Goal: Transaction & Acquisition: Subscribe to service/newsletter

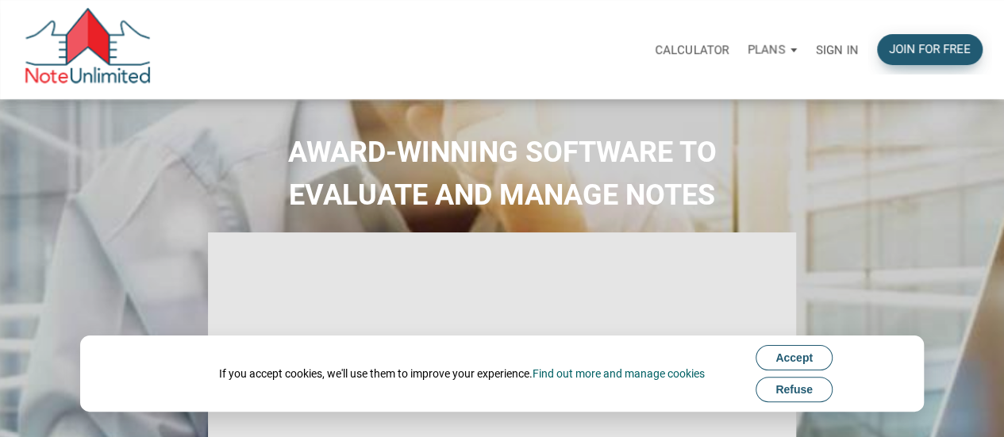
click at [902, 40] on div "Join for free" at bounding box center [930, 49] width 82 height 18
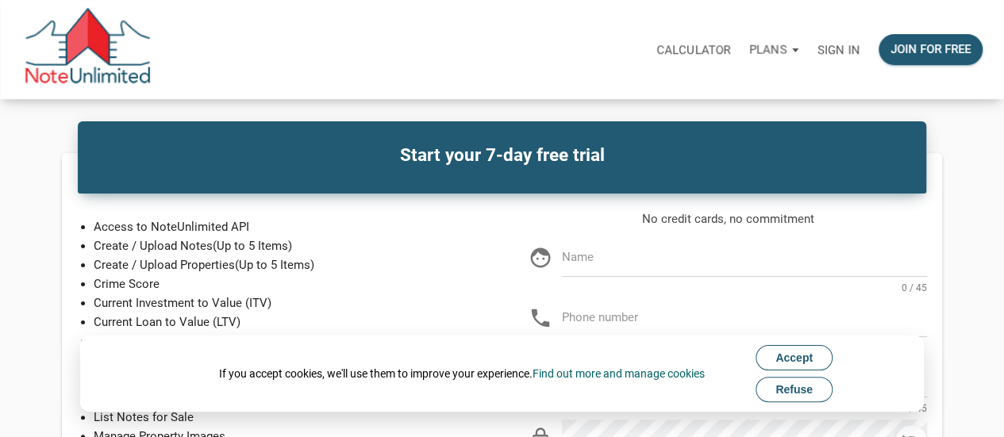
click at [784, 388] on span "Refuse" at bounding box center [793, 389] width 37 height 13
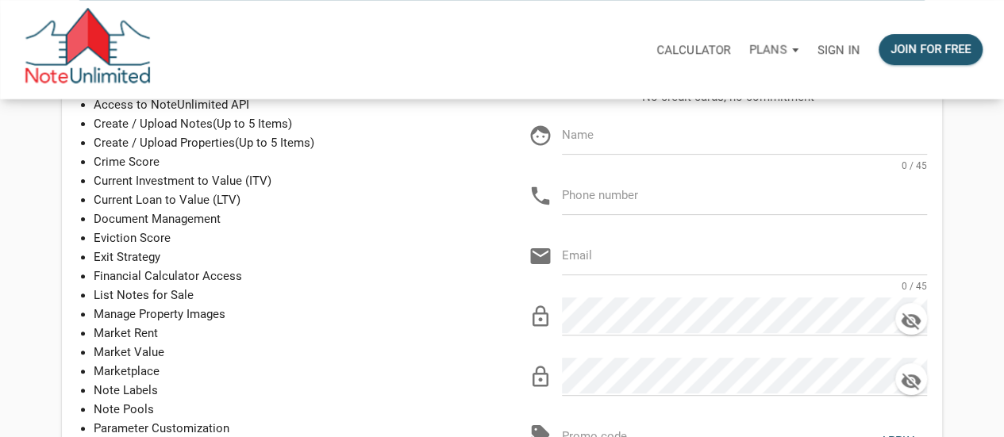
scroll to position [125, 0]
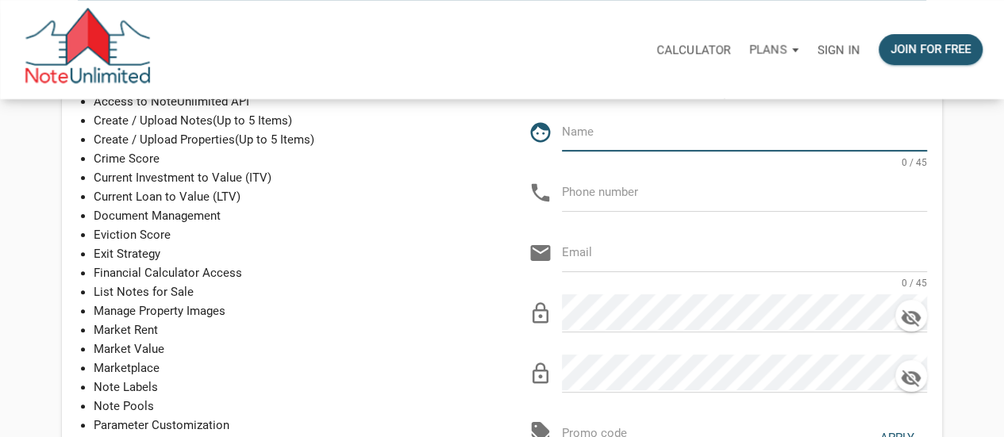
click at [675, 136] on input "text" at bounding box center [744, 131] width 365 height 36
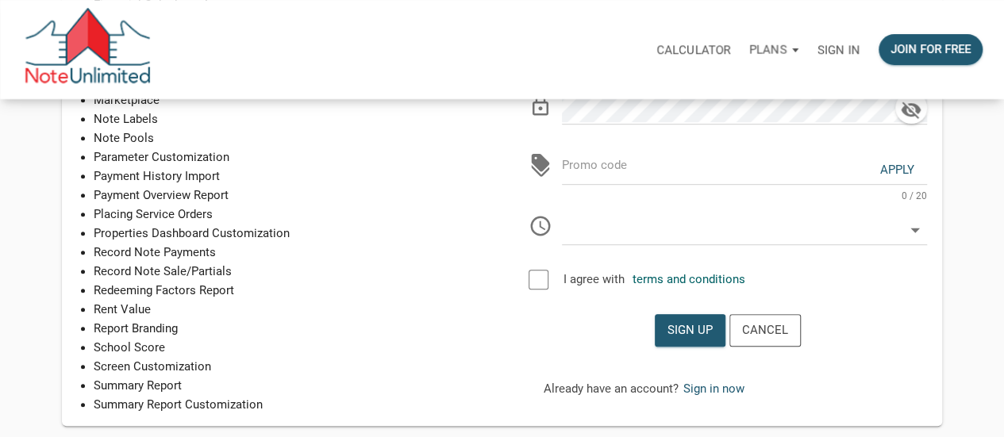
scroll to position [397, 0]
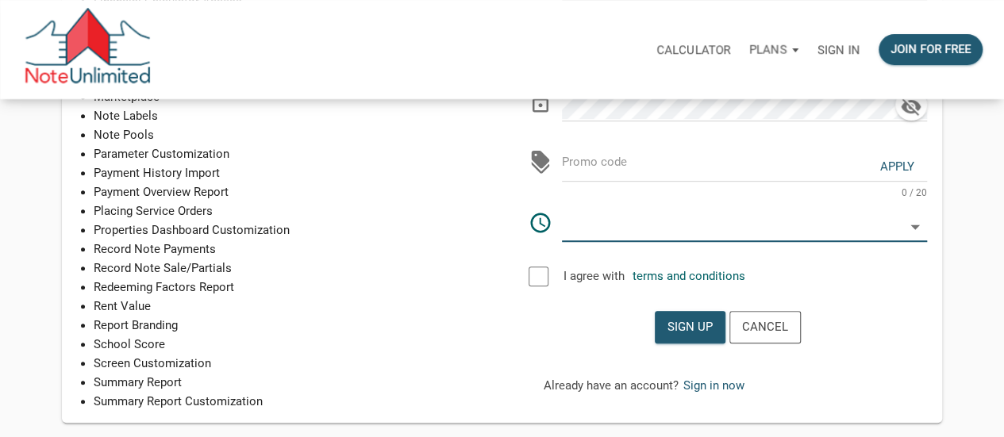
click at [779, 233] on input "text" at bounding box center [733, 222] width 342 height 36
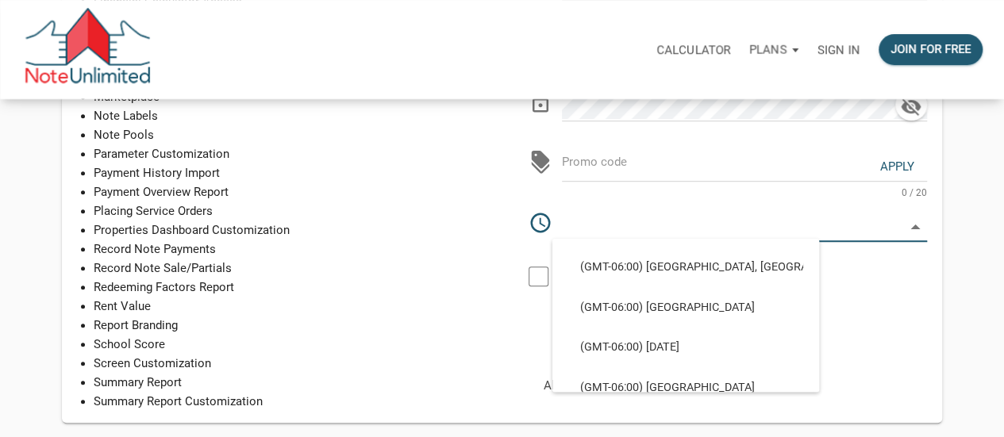
scroll to position [840, 0]
click at [971, 242] on div "Start your 7-day free trial Access to NoteUnlimited API Create / Upload Notes (…" at bounding box center [502, 89] width 1004 height 667
select select
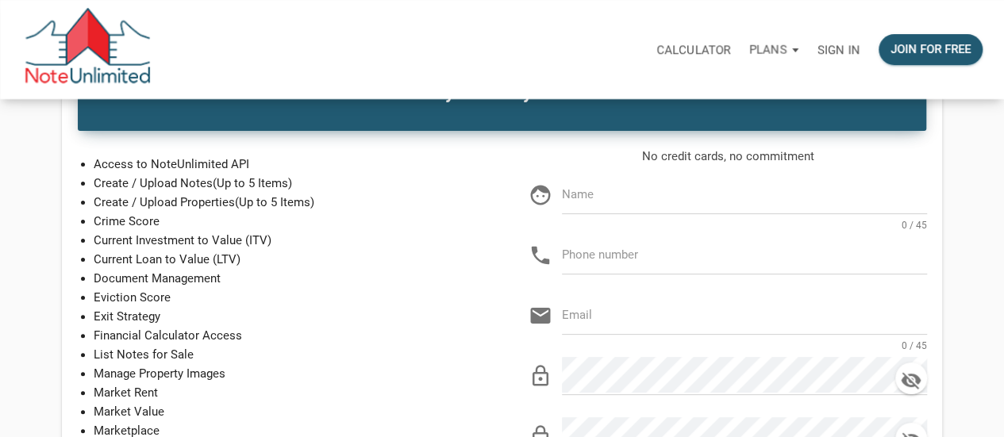
scroll to position [0, 0]
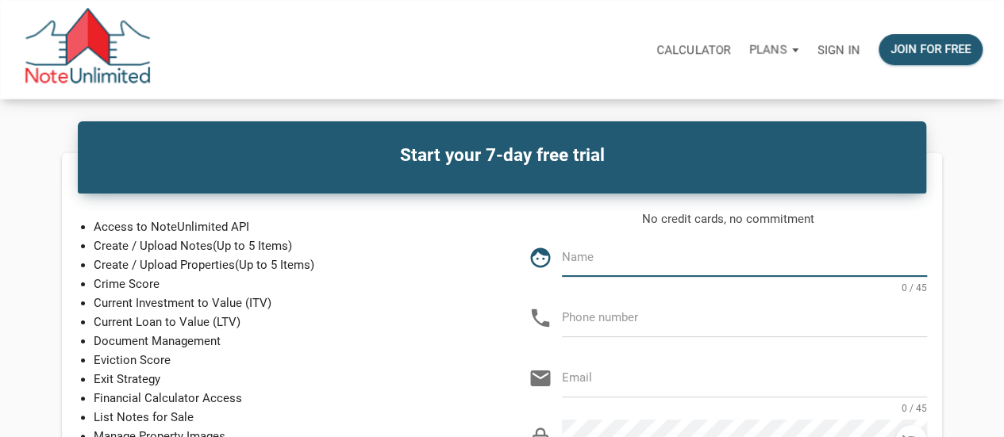
click at [716, 256] on input "text" at bounding box center [744, 257] width 365 height 36
type input "OC"
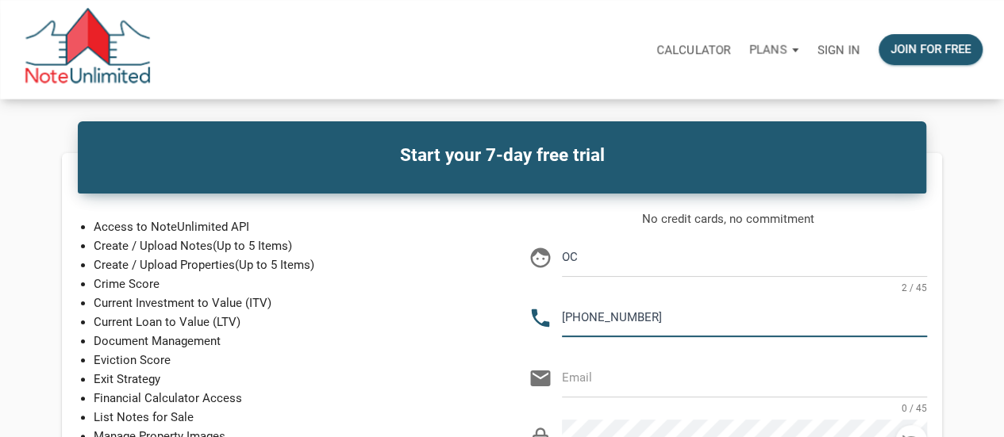
type input "[PHONE_NUMBER]"
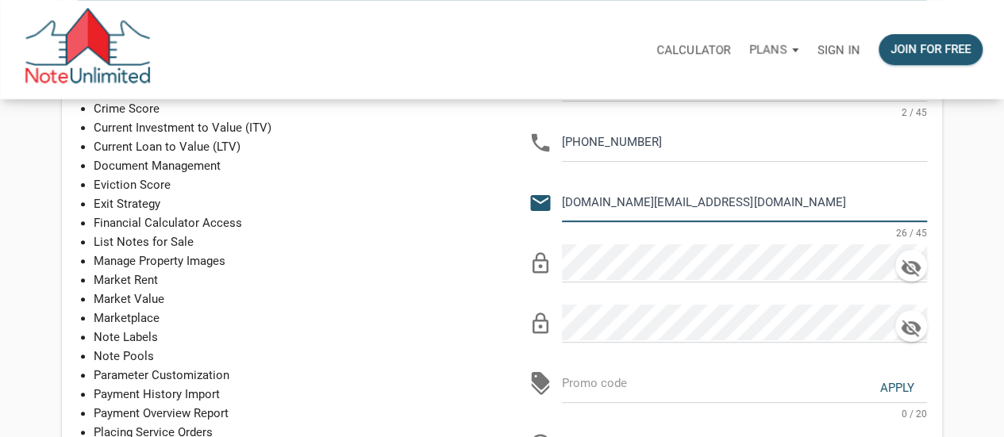
scroll to position [176, 0]
type input "[DOMAIN_NAME][EMAIL_ADDRESS][DOMAIN_NAME]"
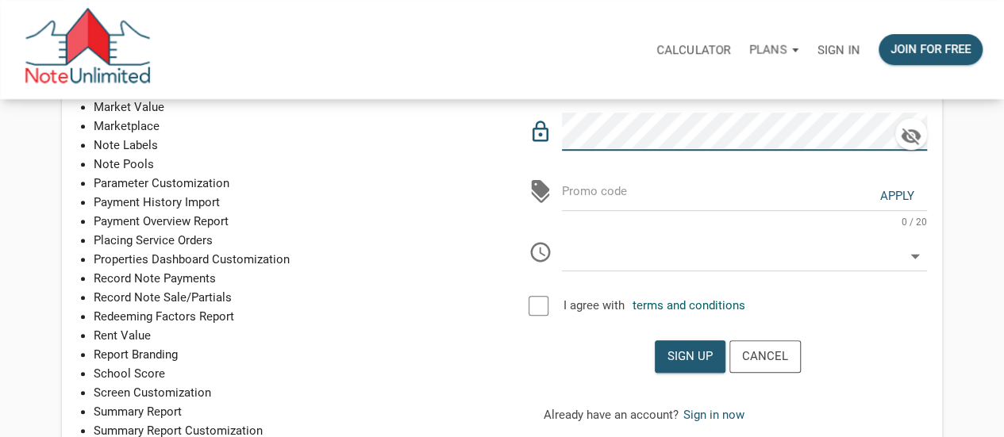
scroll to position [371, 0]
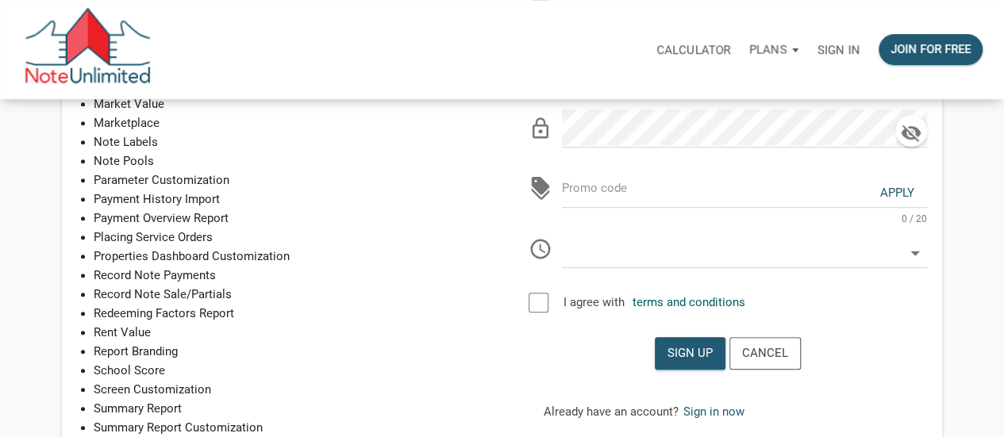
click at [544, 299] on div at bounding box center [539, 303] width 20 height 20
click at [689, 345] on div "Sign up" at bounding box center [689, 353] width 45 height 18
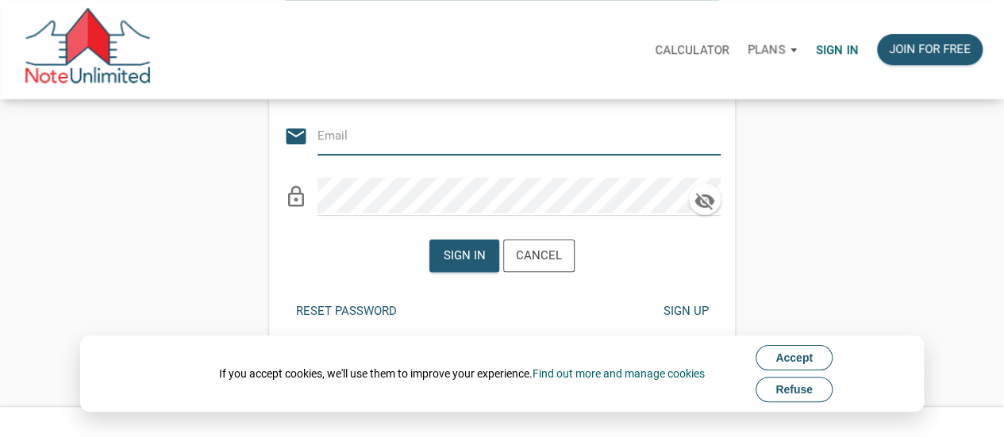
scroll to position [130, 0]
type input "[DOMAIN_NAME][EMAIL_ADDRESS][DOMAIN_NAME]"
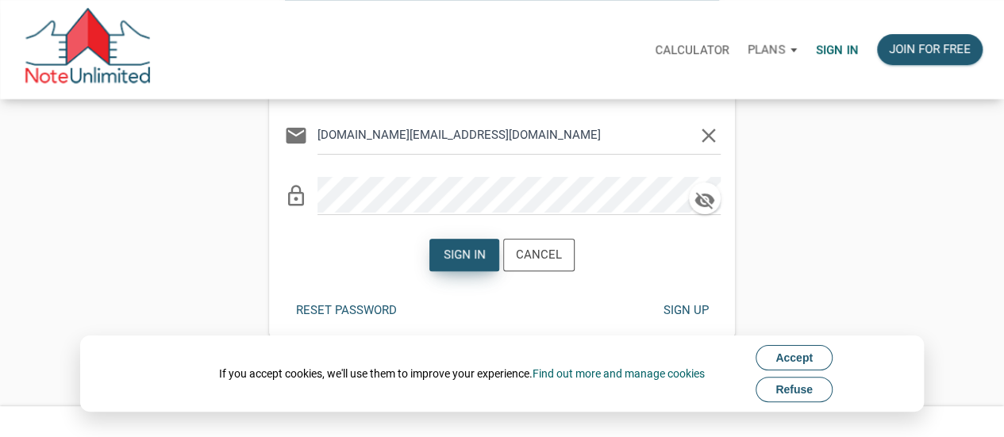
click at [467, 249] on div "Sign in" at bounding box center [465, 255] width 42 height 18
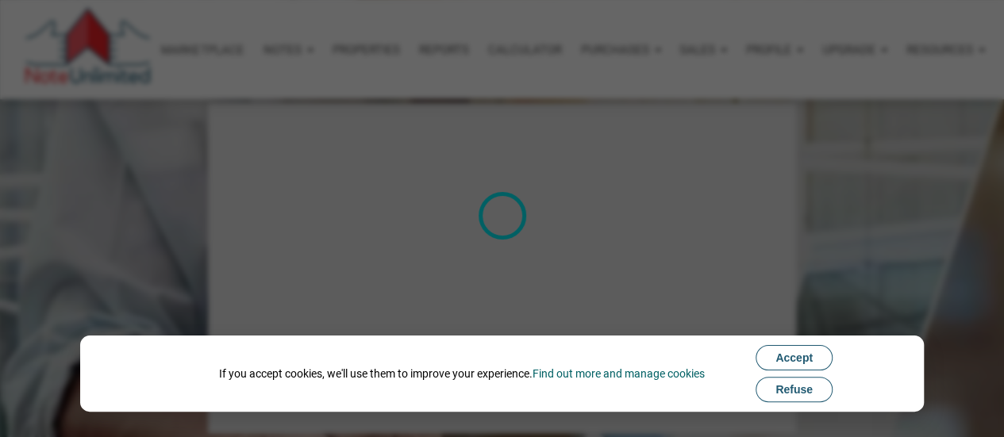
select select
type input "Introduction to new features"
select select
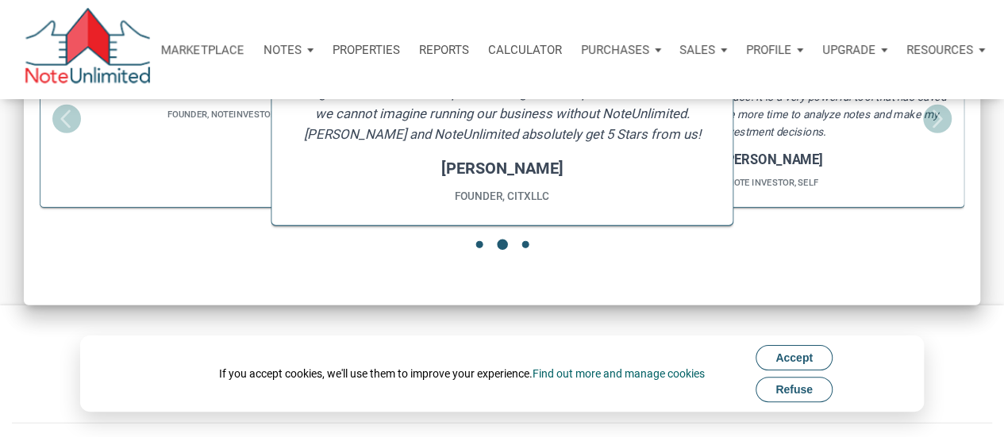
scroll to position [2247, 0]
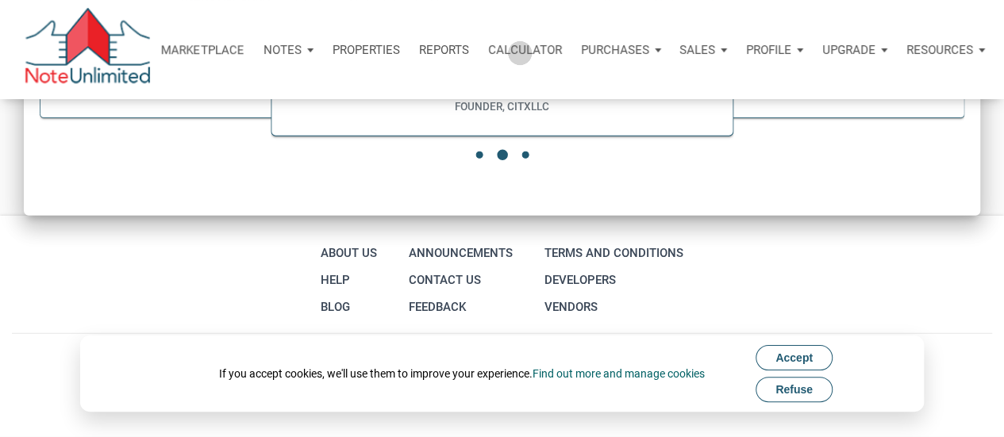
click at [521, 53] on p "Calculator" at bounding box center [525, 50] width 74 height 14
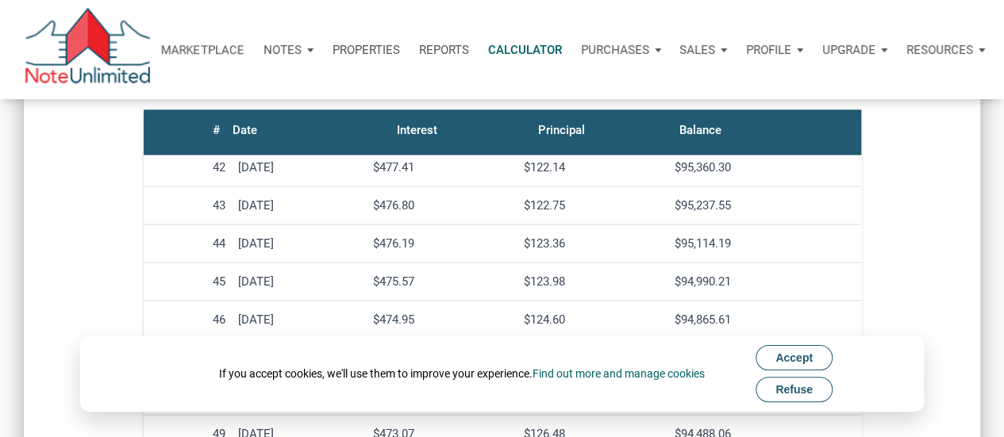
scroll to position [1573, 0]
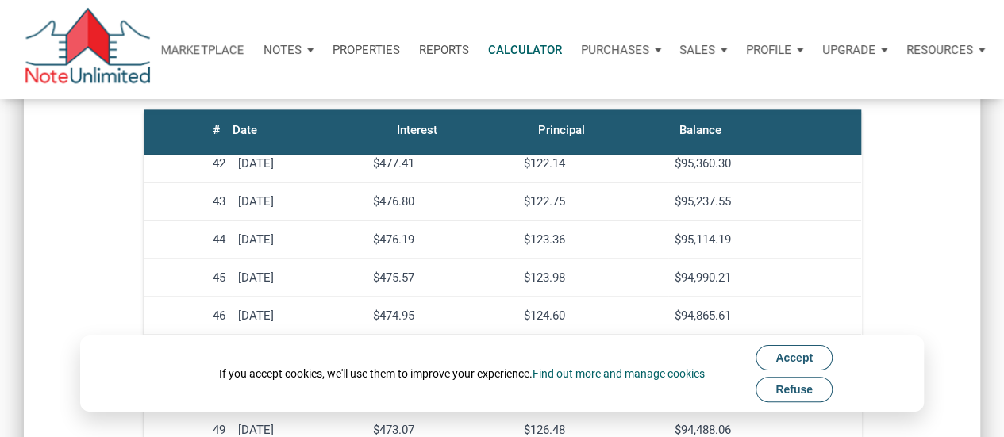
click at [784, 385] on span "Refuse" at bounding box center [793, 389] width 37 height 13
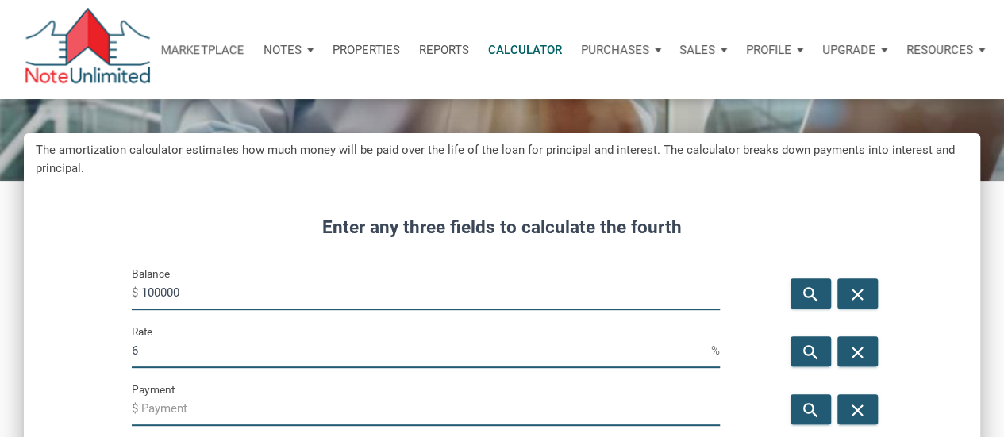
scroll to position [0, 0]
